Goal: Task Accomplishment & Management: Use online tool/utility

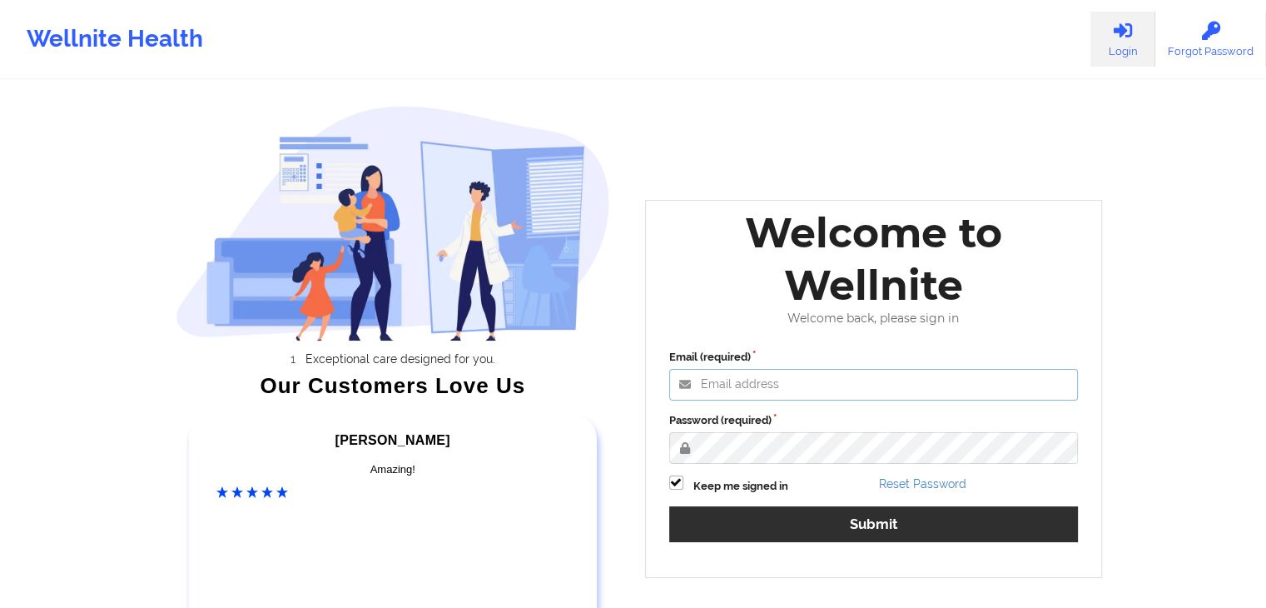
type input "[PERSON_NAME][EMAIL_ADDRESS][DOMAIN_NAME]"
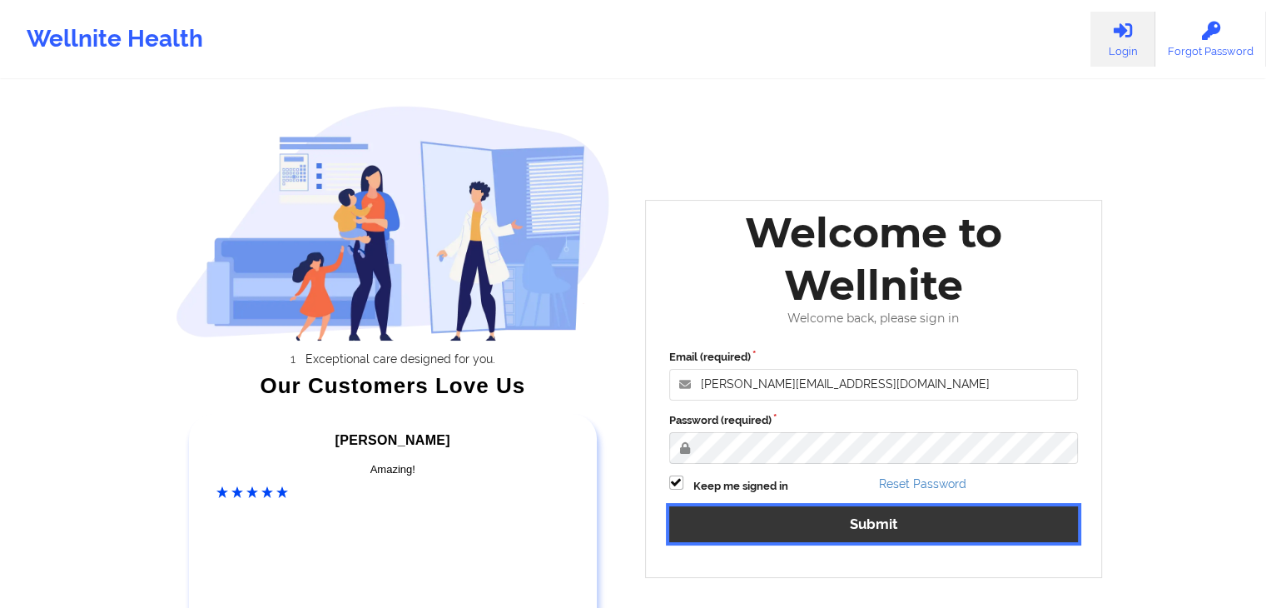
click at [897, 515] on button "Submit" at bounding box center [874, 524] width 410 height 36
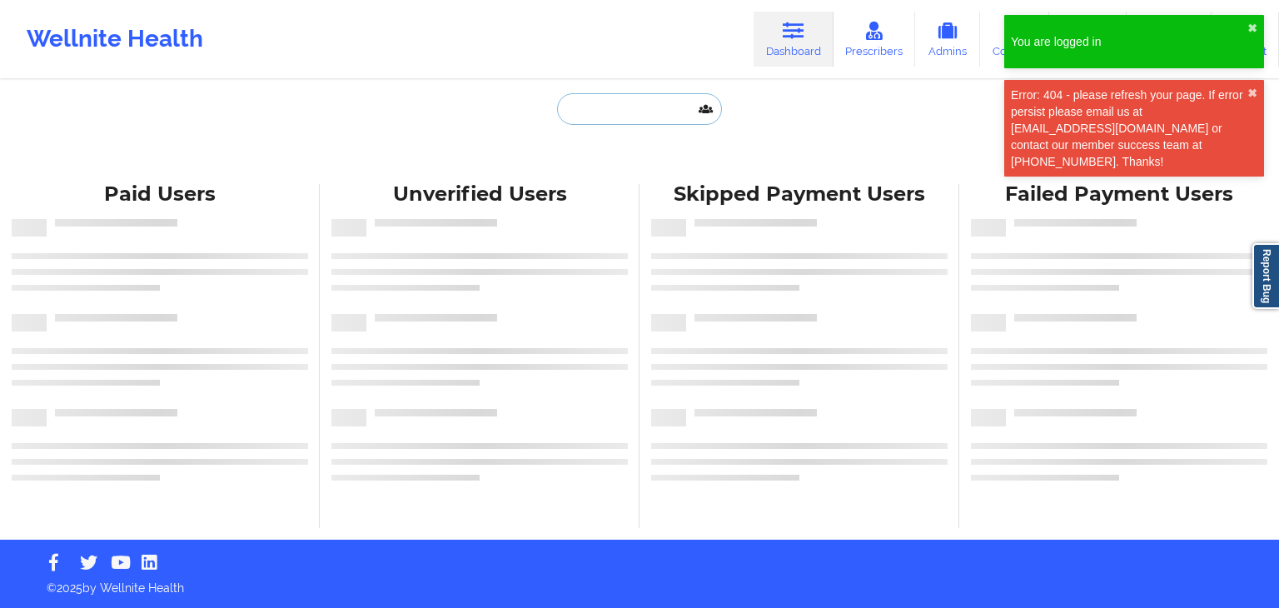
click at [592, 107] on input "text" at bounding box center [639, 109] width 165 height 32
paste input "[PERSON_NAME]"
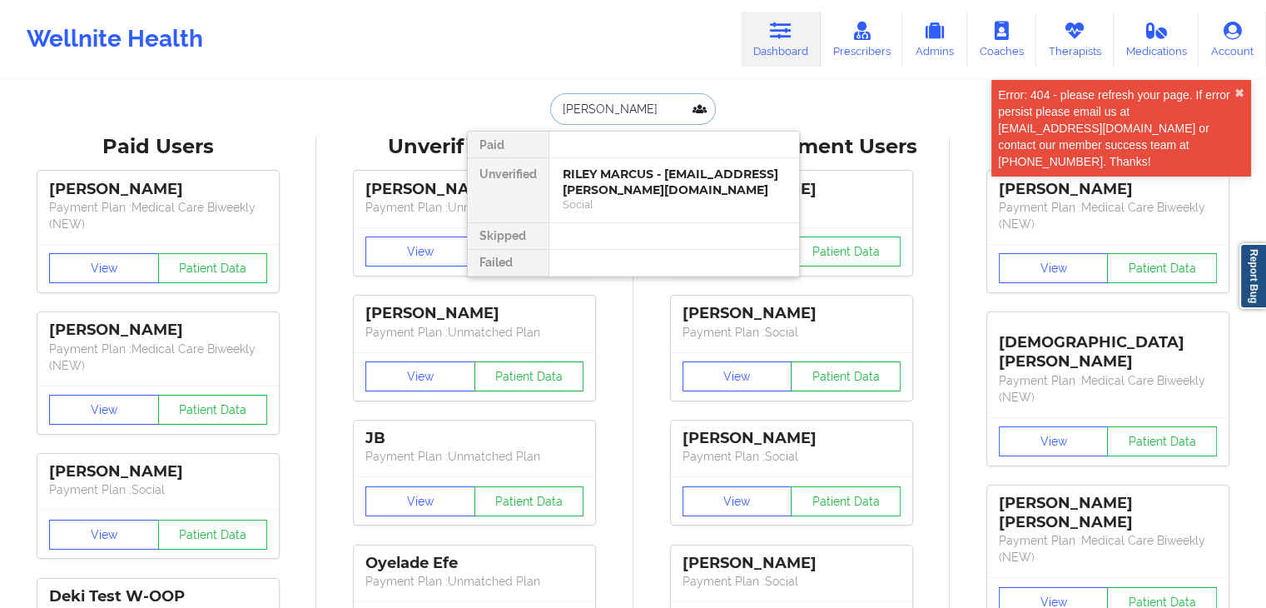
type input "[PERSON_NAME]"
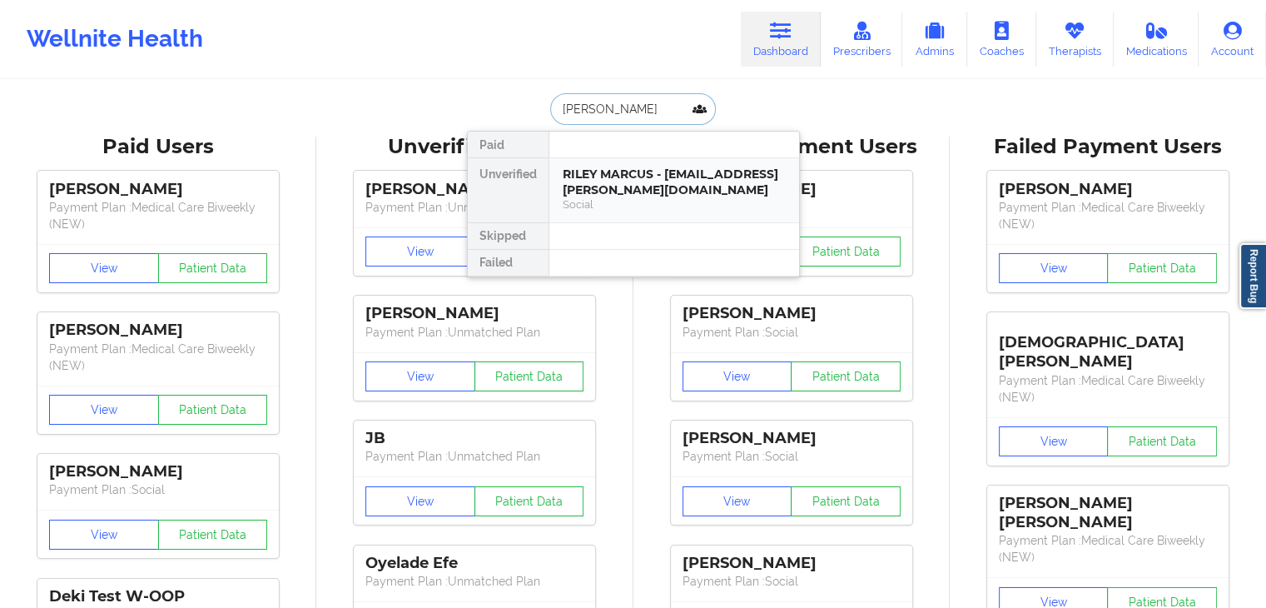
click at [701, 194] on div "RILEY MARCUS - [EMAIL_ADDRESS][PERSON_NAME][DOMAIN_NAME]" at bounding box center [674, 181] width 223 height 31
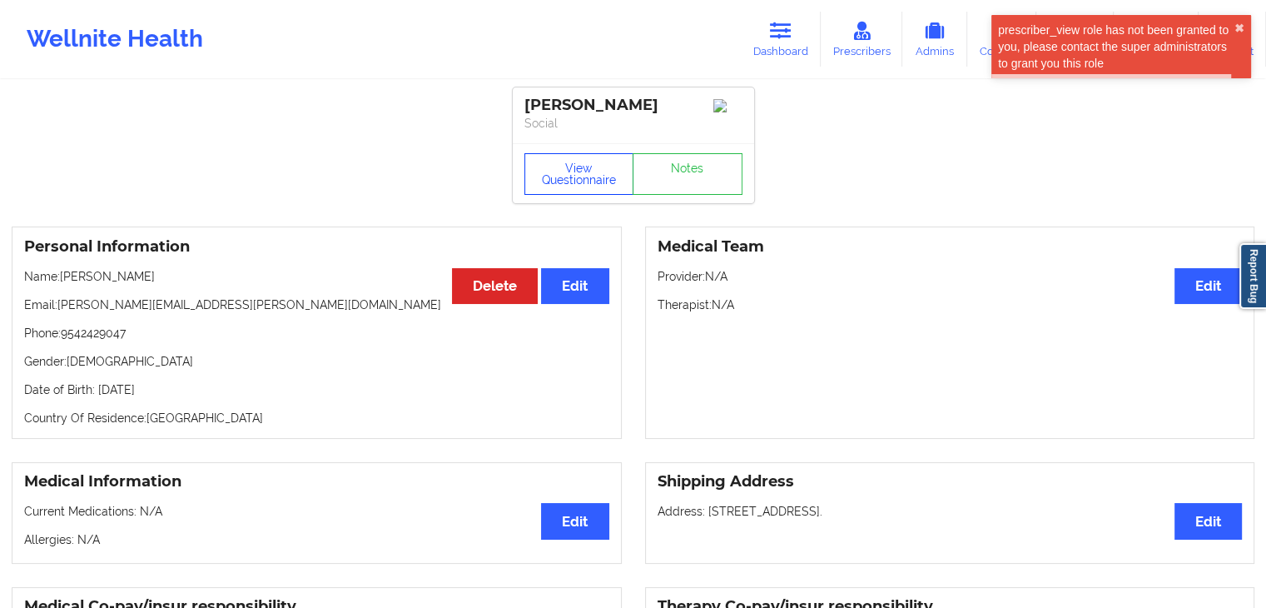
click at [592, 174] on button "View Questionnaire" at bounding box center [579, 174] width 110 height 42
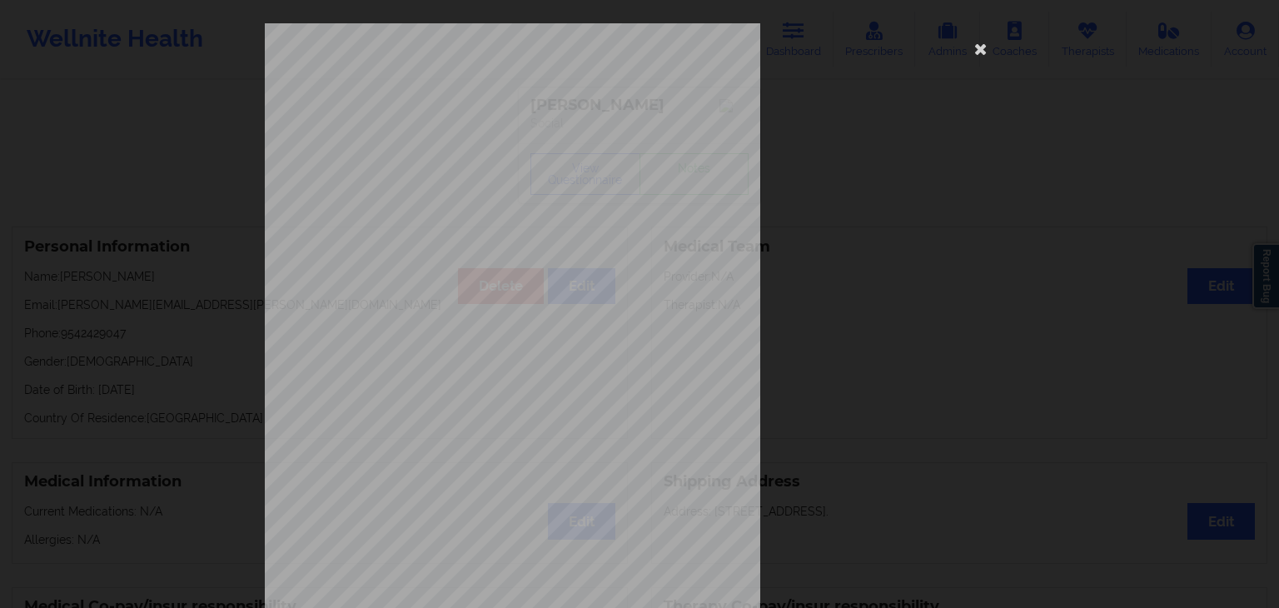
scroll to position [186, 0]
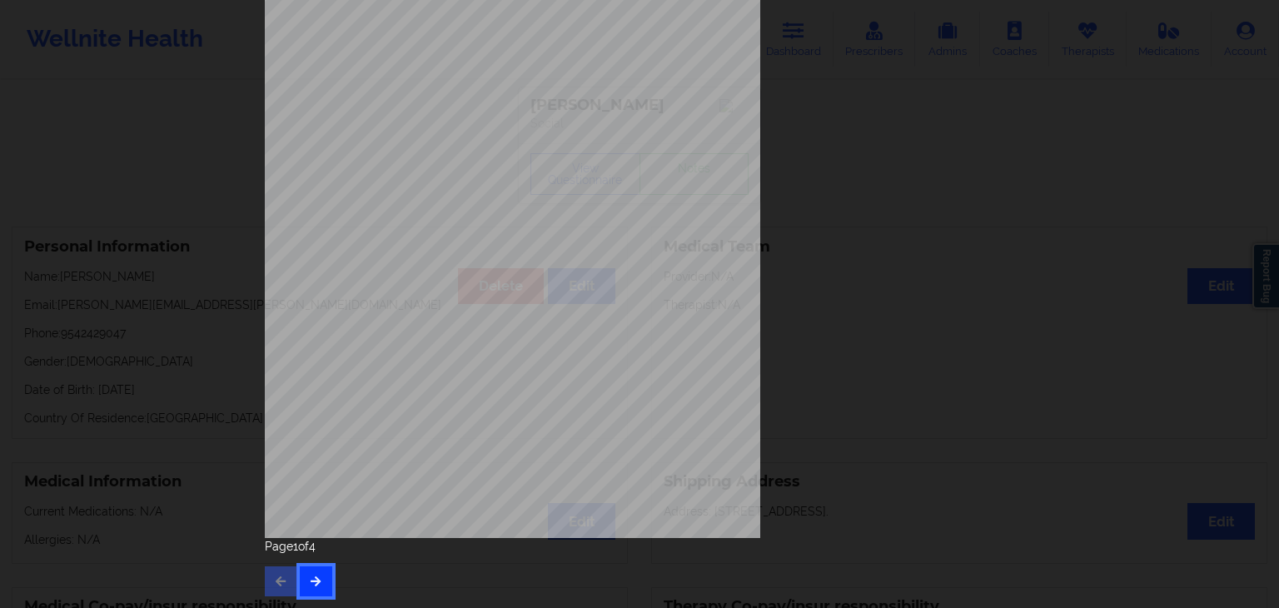
click at [320, 574] on button "button" at bounding box center [316, 581] width 32 height 30
click at [309, 575] on icon "button" at bounding box center [316, 580] width 14 height 10
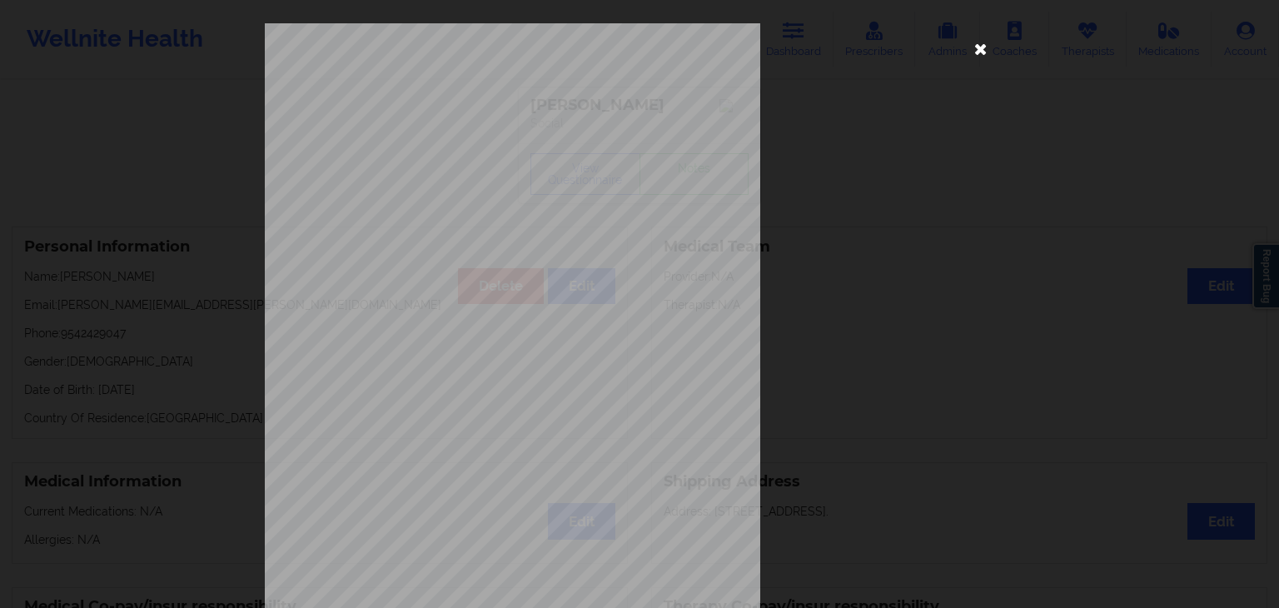
click at [976, 53] on icon at bounding box center [980, 48] width 27 height 27
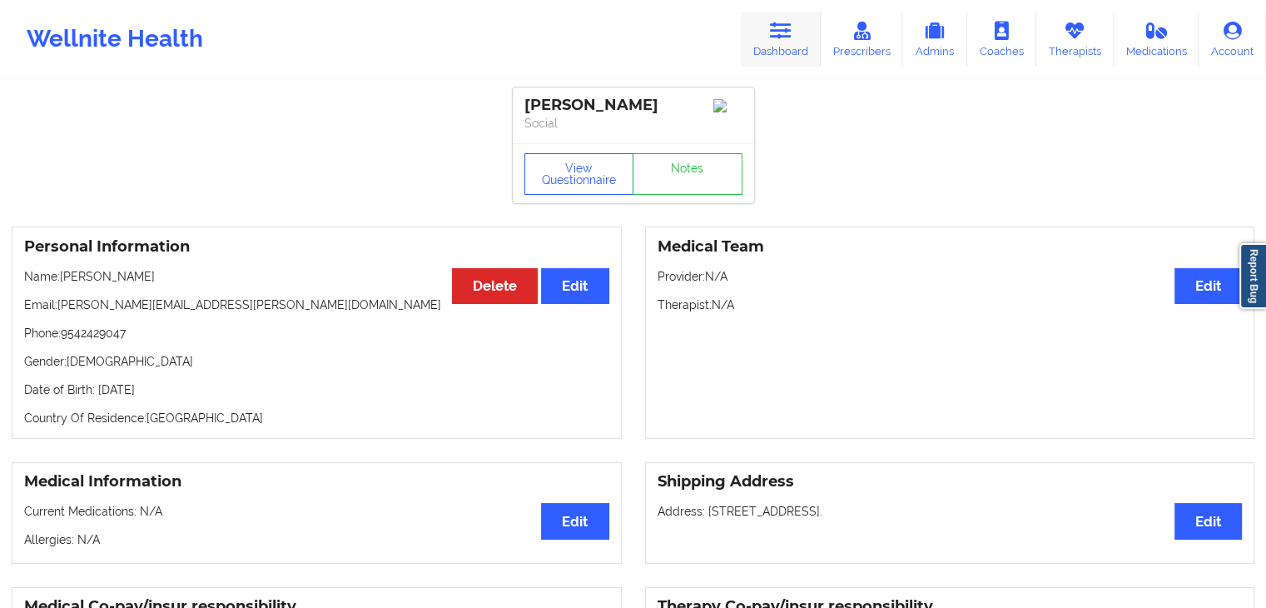
click at [776, 49] on link "Dashboard" at bounding box center [781, 39] width 80 height 55
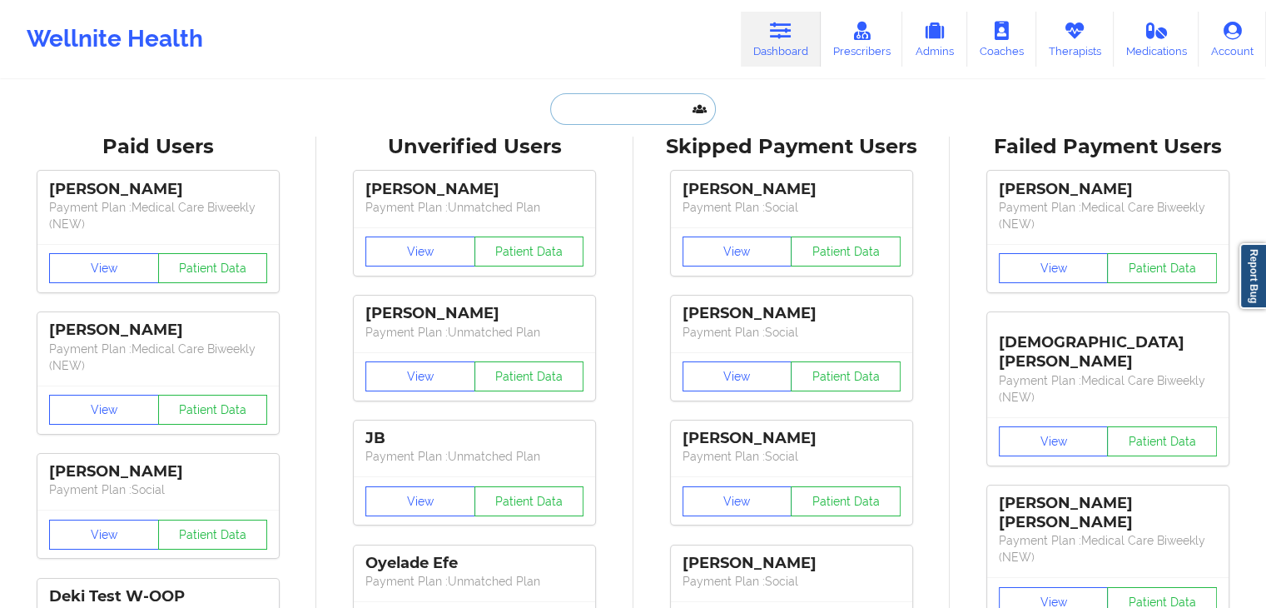
paste input "[PERSON_NAME]"
click at [625, 105] on input "text" at bounding box center [632, 109] width 165 height 32
type input "[PERSON_NAME]"
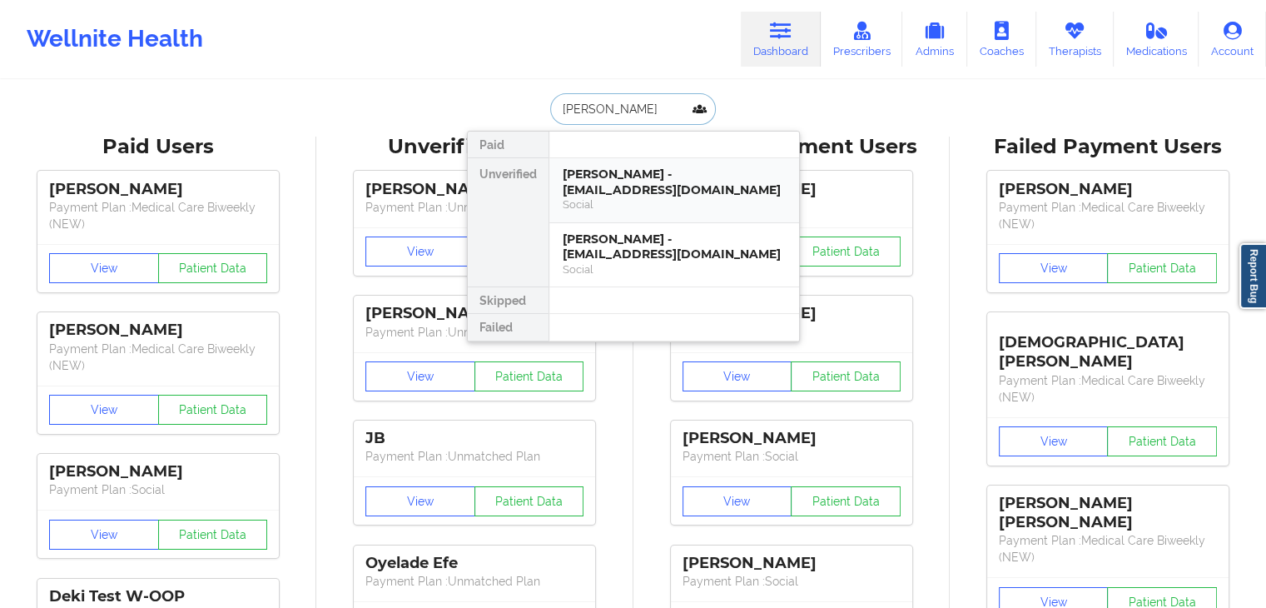
click at [643, 204] on div "Social" at bounding box center [674, 204] width 223 height 14
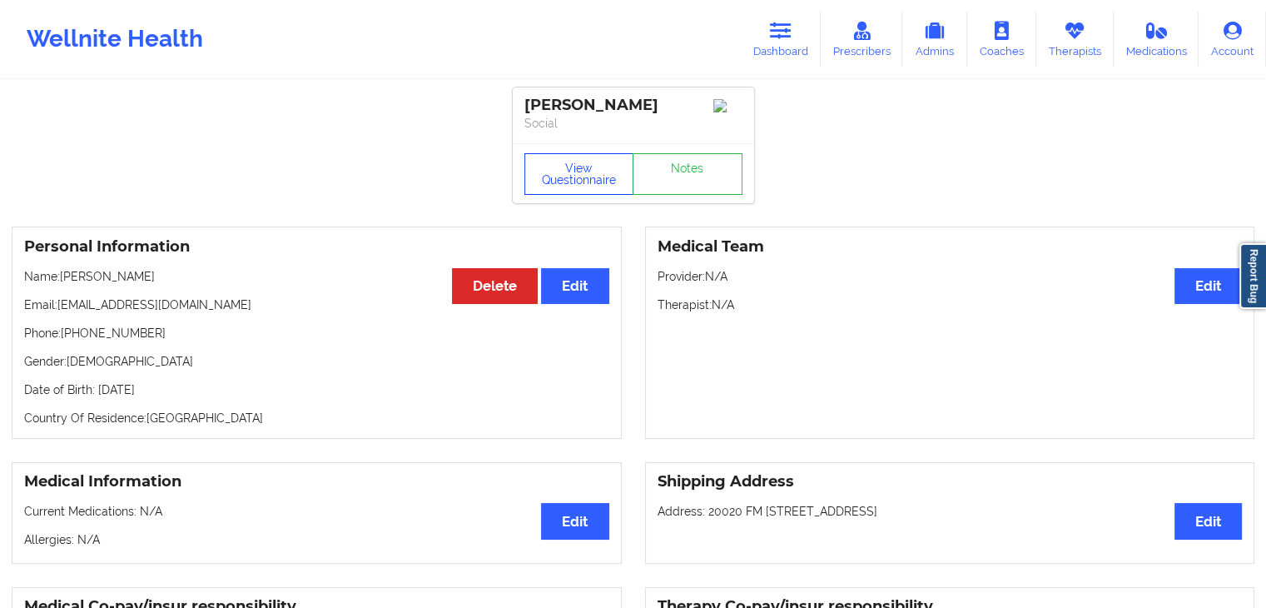
click at [599, 173] on button "View Questionnaire" at bounding box center [579, 174] width 110 height 42
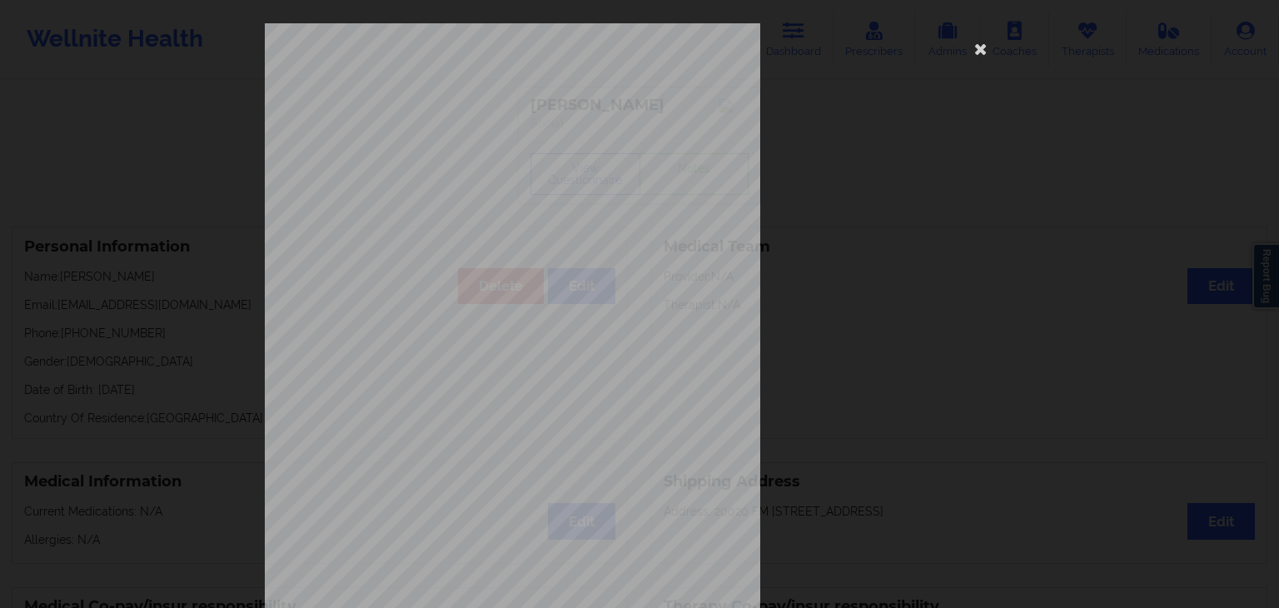
scroll to position [186, 0]
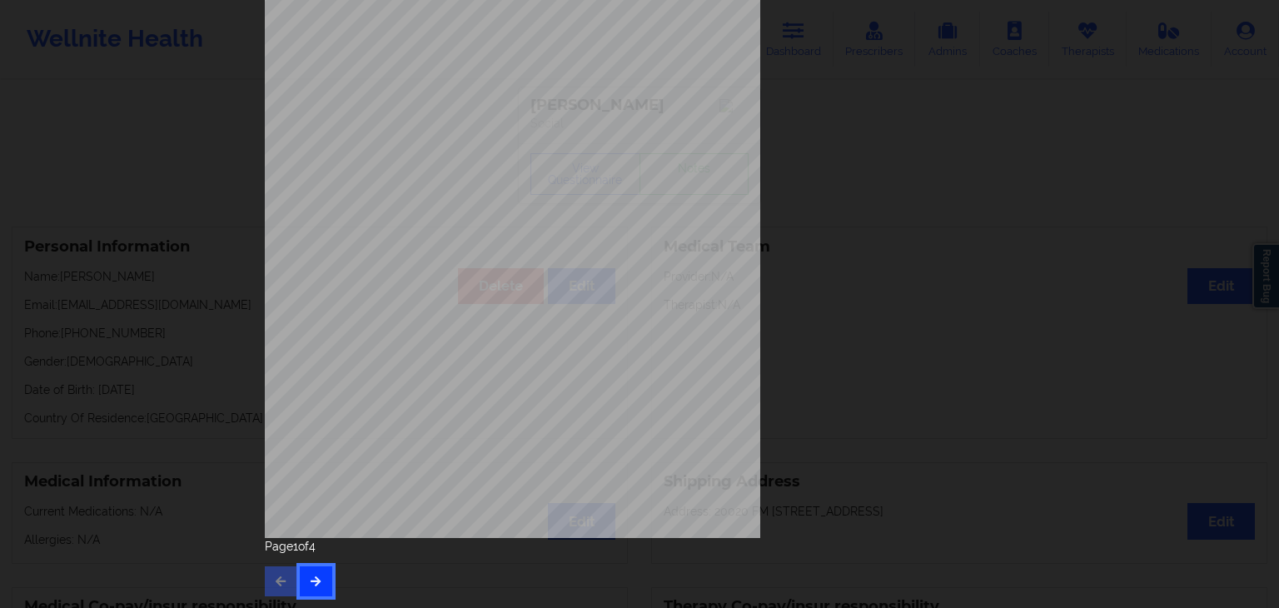
click at [317, 574] on button "button" at bounding box center [316, 581] width 32 height 30
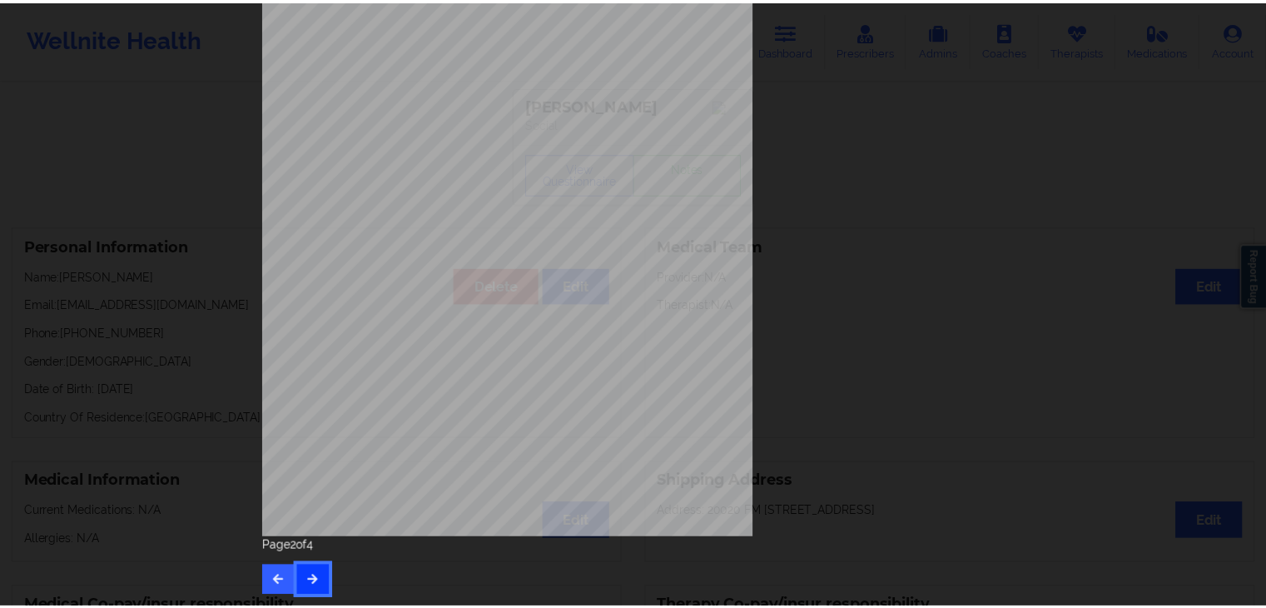
scroll to position [0, 0]
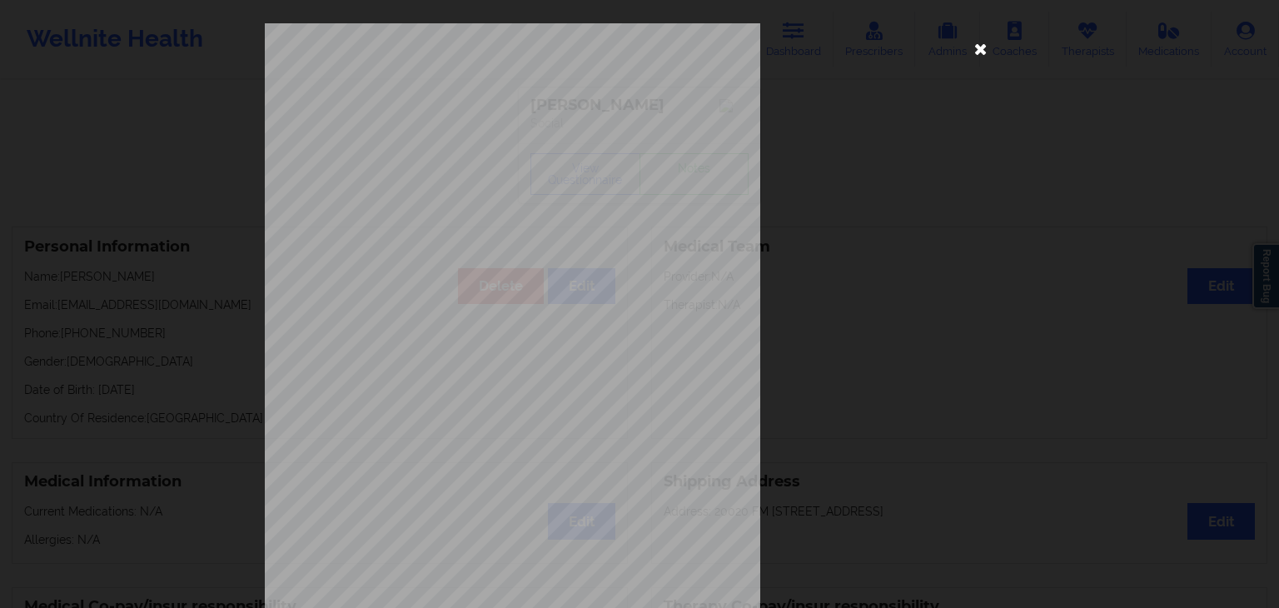
click at [983, 57] on icon at bounding box center [980, 48] width 27 height 27
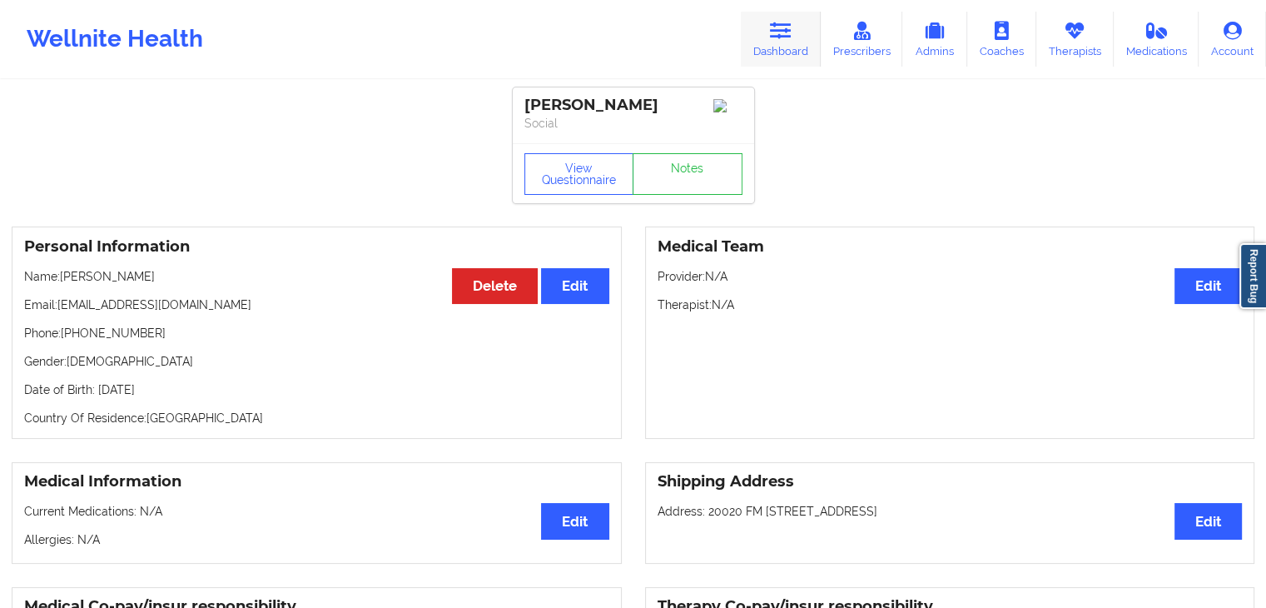
click at [796, 37] on link "Dashboard" at bounding box center [781, 39] width 80 height 55
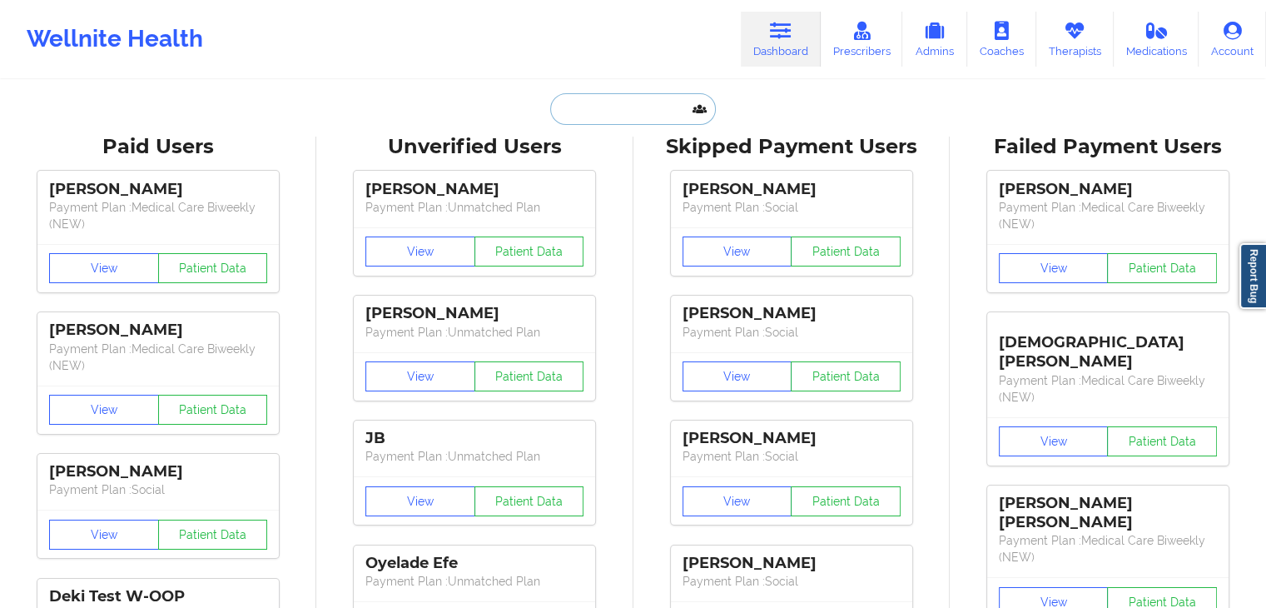
paste input "[PERSON_NAME]"
type input "[PERSON_NAME]"
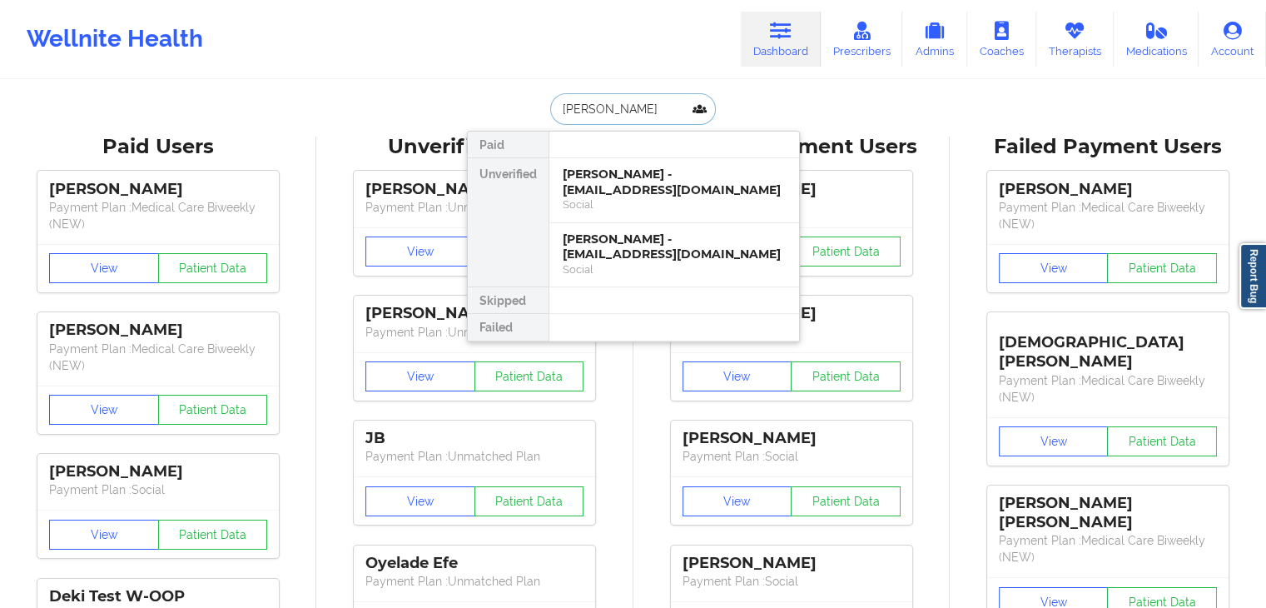
click at [566, 117] on input "[PERSON_NAME]" at bounding box center [632, 109] width 165 height 32
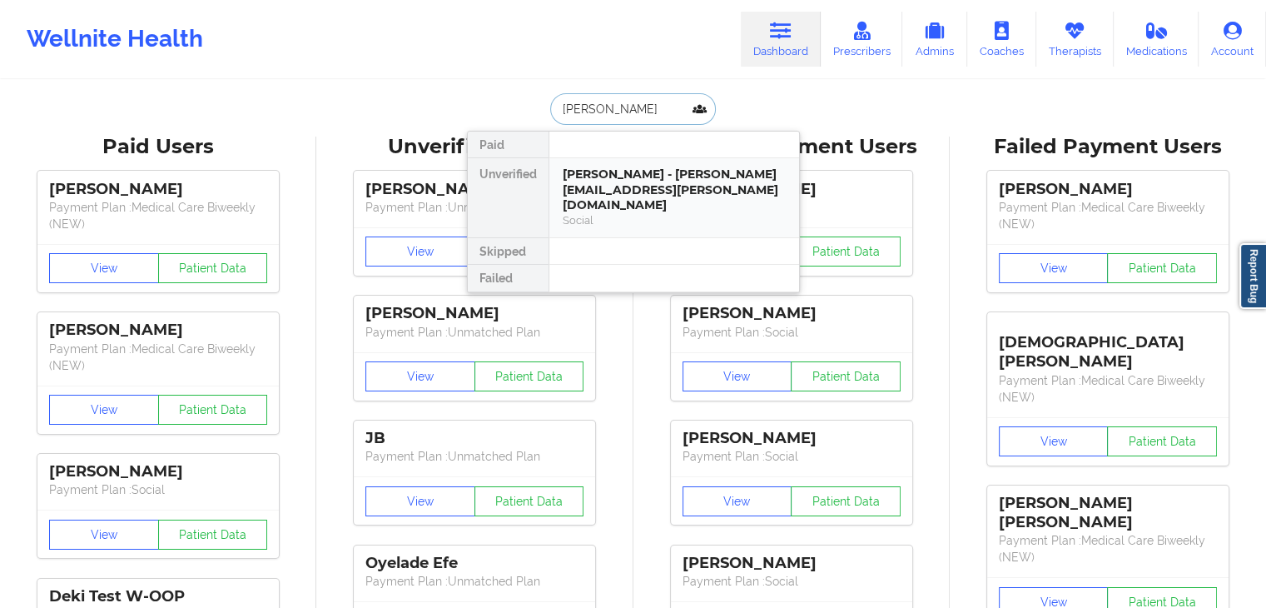
click at [668, 190] on div "[PERSON_NAME] - [PERSON_NAME][EMAIL_ADDRESS][PERSON_NAME][DOMAIN_NAME]" at bounding box center [674, 189] width 223 height 47
